Goal: Find specific page/section: Find specific page/section

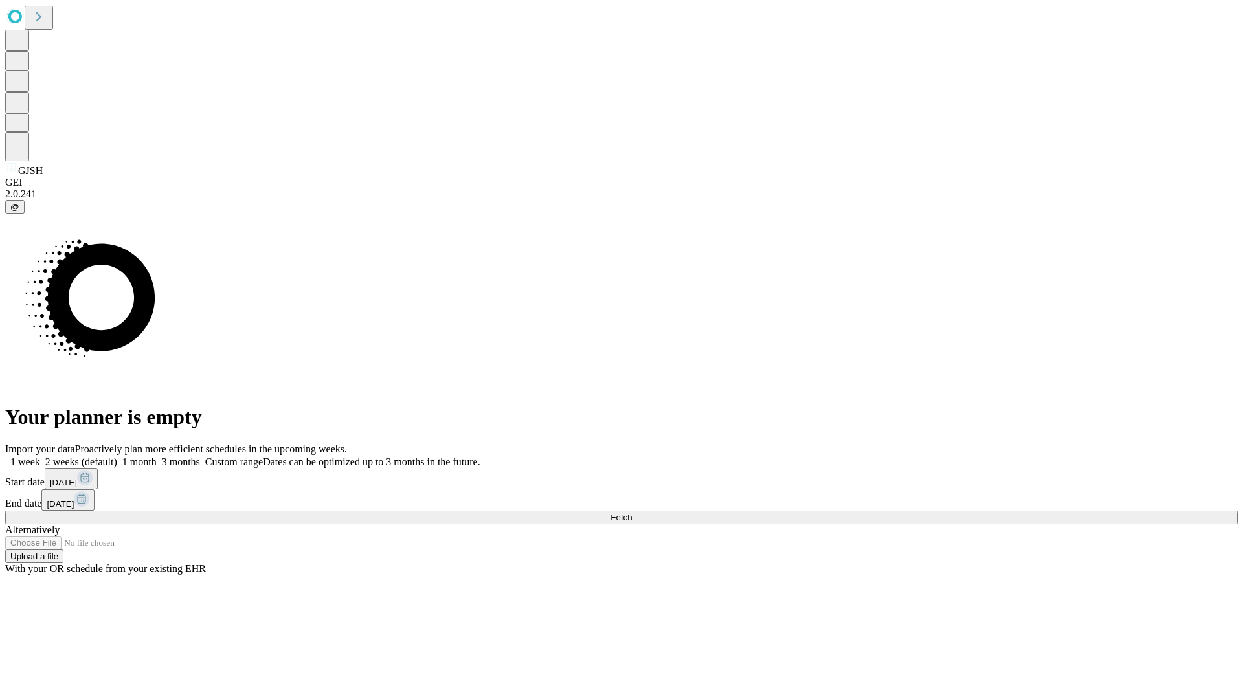
click at [632, 513] on span "Fetch" at bounding box center [620, 518] width 21 height 10
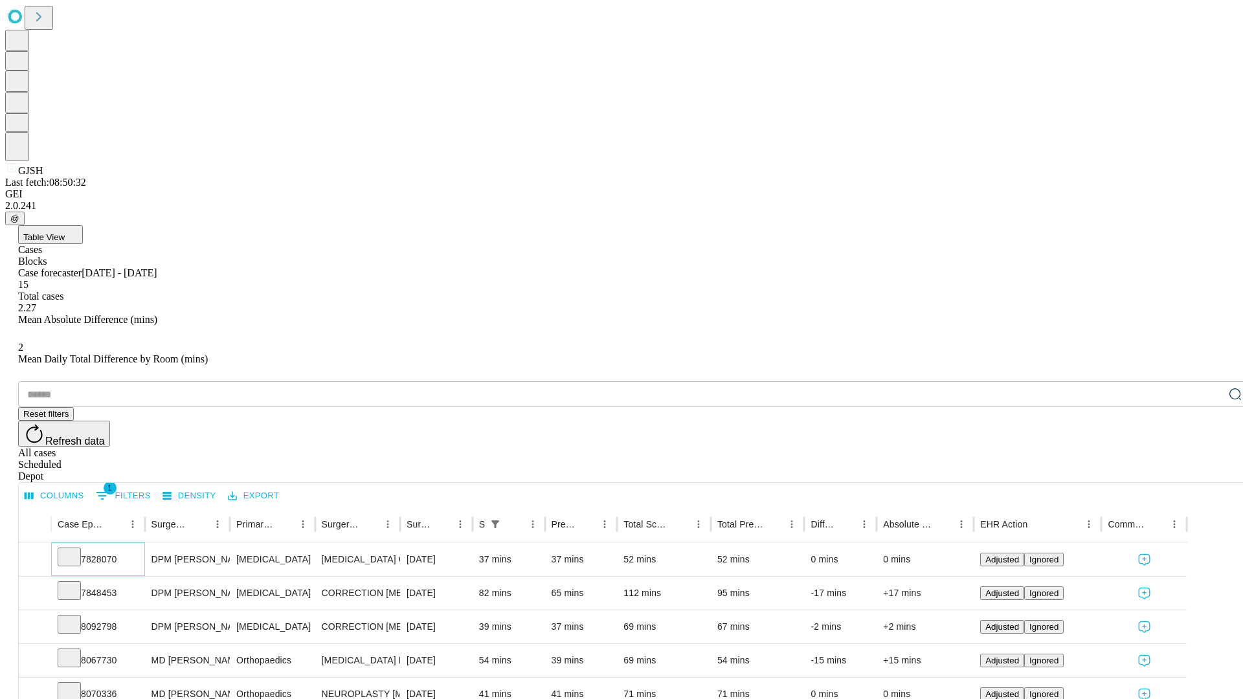
click at [76, 549] on icon at bounding box center [69, 555] width 13 height 13
